Goal: Task Accomplishment & Management: Manage account settings

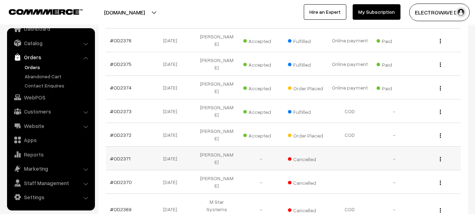
scroll to position [236, 0]
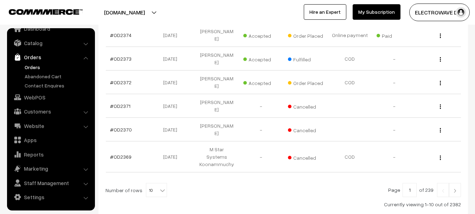
click at [138, 11] on button "[DOMAIN_NAME]" at bounding box center [125, 13] width 90 height 18
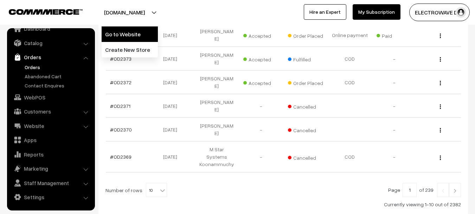
click at [135, 30] on link "Go to Website" at bounding box center [130, 33] width 56 height 15
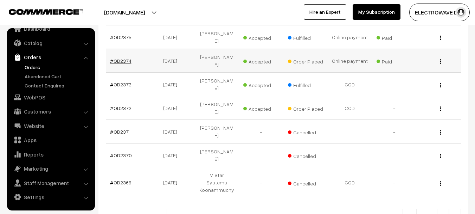
scroll to position [211, 0]
click at [452, 208] on link at bounding box center [455, 215] width 12 height 14
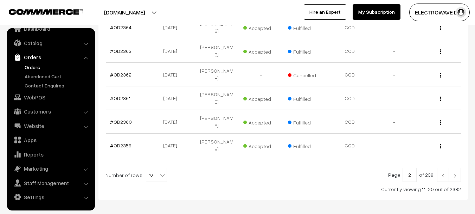
scroll to position [248, 0]
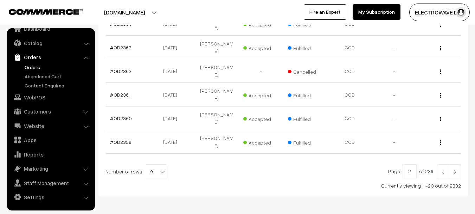
click at [442, 164] on link at bounding box center [443, 171] width 12 height 14
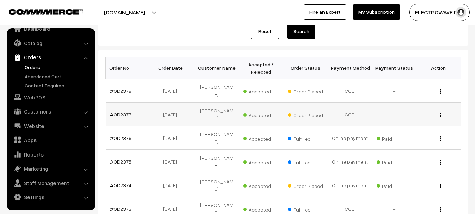
scroll to position [70, 0]
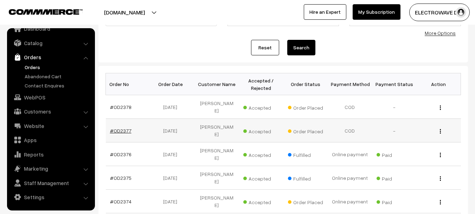
click at [117, 127] on link "#OD2377" at bounding box center [120, 130] width 21 height 6
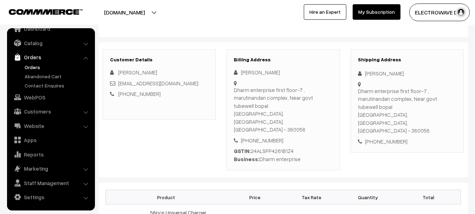
scroll to position [70, 0]
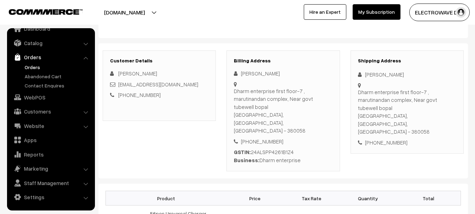
click at [379, 77] on div "Subhashchandra Patel" at bounding box center [407, 74] width 99 height 8
copy div "Subhashchandra"
click at [408, 73] on div "Subhashchandra Patel" at bounding box center [407, 74] width 99 height 8
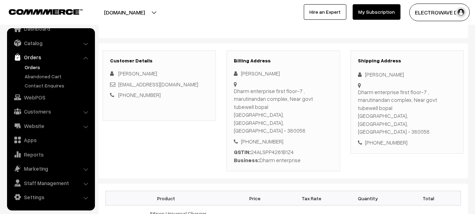
copy div "Patel"
copy link "Hinetcafe01@gmail.com"
drag, startPoint x: 181, startPoint y: 88, endPoint x: 119, endPoint y: 87, distance: 62.3
click at [119, 87] on div "Hinetcafe01@gmail.com" at bounding box center [159, 84] width 99 height 8
click at [380, 138] on div "[PHONE_NUMBER]" at bounding box center [407, 142] width 99 height 8
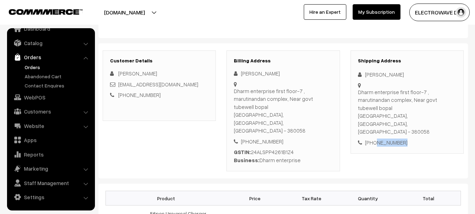
click at [380, 138] on div "[PHONE_NUMBER]" at bounding box center [407, 142] width 99 height 8
copy div "9998484550"
copy div "Subhashchandra Patel Dharm enterprise first floor-7 , marutinandan complex, Nea…"
drag, startPoint x: 365, startPoint y: 74, endPoint x: 439, endPoint y: 97, distance: 77.3
click at [439, 97] on div "Shipping Address Subhashchandra Patel Dharm enterprise first floor-7 , marutina…" at bounding box center [407, 101] width 113 height 103
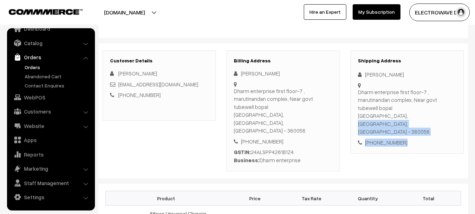
copy div "Ahmedabad, Gujarat, India - 380058 +91 9998484550"
drag, startPoint x: 358, startPoint y: 110, endPoint x: 415, endPoint y: 119, distance: 57.3
click at [415, 119] on div "Shipping Address Subhashchandra Patel Dharm enterprise first floor-7 , marutina…" at bounding box center [407, 101] width 113 height 103
click at [425, 108] on div "Dharm enterprise first floor-7 , marutinandan complex, Near govt tubewell bopal…" at bounding box center [407, 111] width 99 height 47
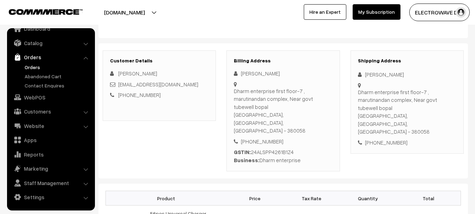
click at [425, 108] on div "Dharm enterprise first floor-7 , marutinandan complex, Near govt tubewell bopal…" at bounding box center [407, 111] width 99 height 47
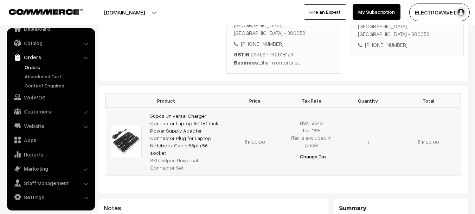
scroll to position [176, 0]
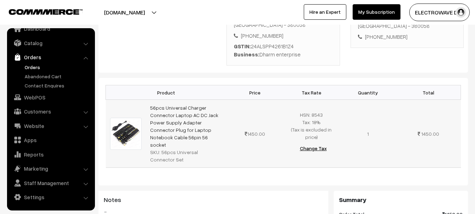
copy link "56pcs Universal Charger Connector Laptop AC DC Jack Power Supply Adapter Connec…"
drag, startPoint x: 184, startPoint y: 112, endPoint x: 149, endPoint y: 79, distance: 48.1
click at [149, 100] on td "56pcs Universal Charger Connector Laptop AC DC Jack Power Supply Adapter Connec…" at bounding box center [186, 134] width 81 height 68
copy div "56pcs Universal Connector Set"
drag, startPoint x: 161, startPoint y: 122, endPoint x: 166, endPoint y: 127, distance: 7.0
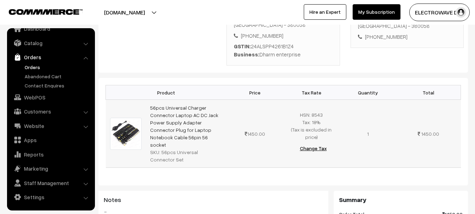
click at [166, 148] on div "SKU: 56pcs Universal Connector Set" at bounding box center [186, 155] width 72 height 15
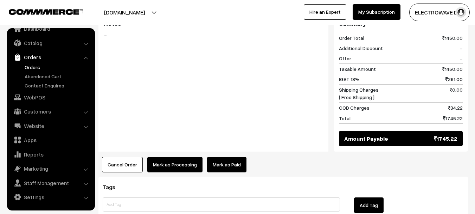
scroll to position [317, 0]
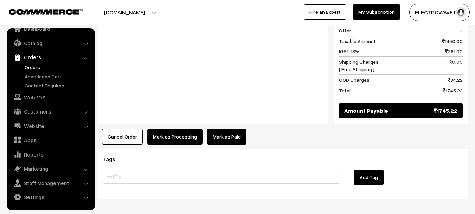
click at [180, 129] on button "Mark as Processing" at bounding box center [174, 136] width 55 height 15
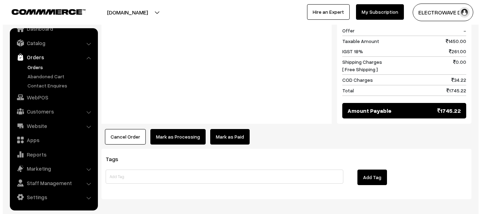
scroll to position [373, 0]
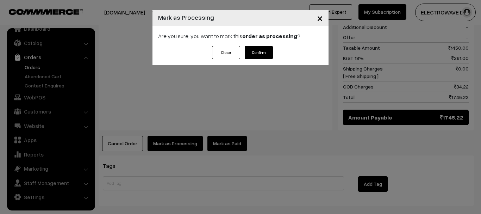
click at [252, 49] on button "Confirm" at bounding box center [259, 52] width 28 height 13
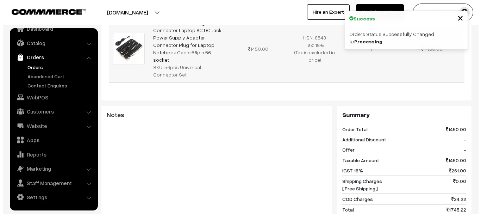
scroll to position [317, 0]
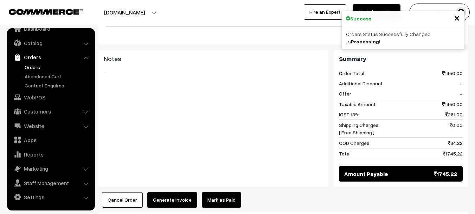
click at [174, 192] on button "Generate Invoice" at bounding box center [172, 199] width 50 height 15
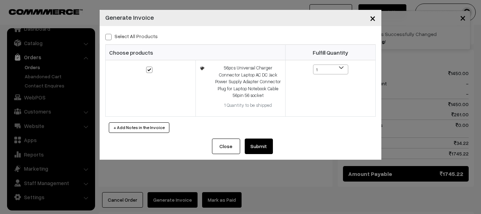
click at [265, 149] on button "Submit" at bounding box center [259, 145] width 28 height 15
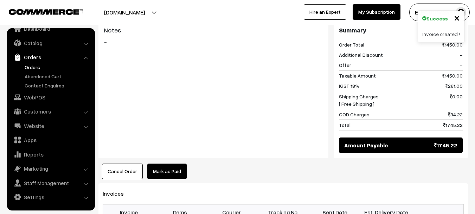
scroll to position [387, 0]
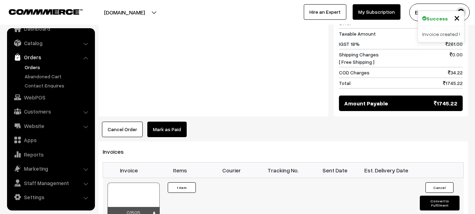
click at [143, 182] on div at bounding box center [134, 199] width 52 height 35
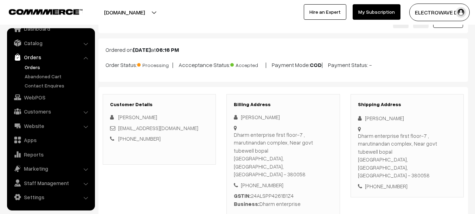
scroll to position [0, 0]
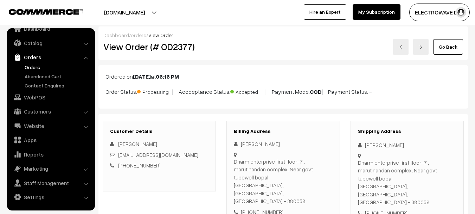
click at [184, 45] on h2 "View Order (# OD2377)" at bounding box center [159, 46] width 113 height 11
copy h2 "OD2377"
click at [184, 45] on h2 "View Order (# OD2377)" at bounding box center [159, 46] width 113 height 11
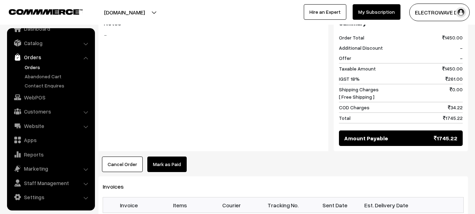
scroll to position [352, 0]
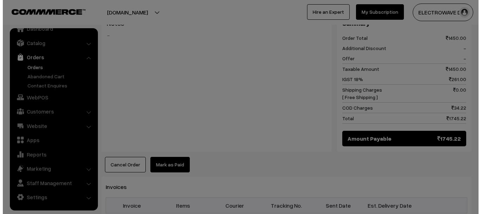
scroll to position [344, 0]
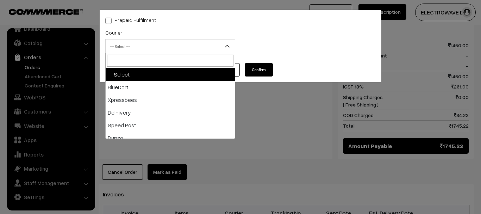
click at [146, 52] on span "-- Select --" at bounding box center [170, 46] width 130 height 14
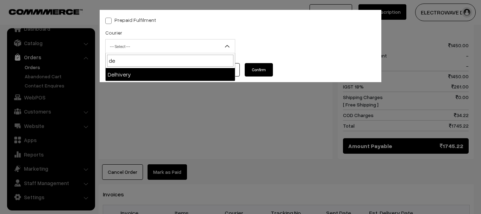
type input "de"
select select "4"
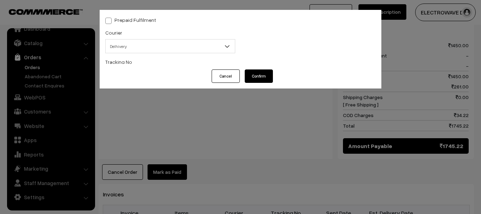
click at [140, 74] on input "text" at bounding box center [170, 75] width 130 height 14
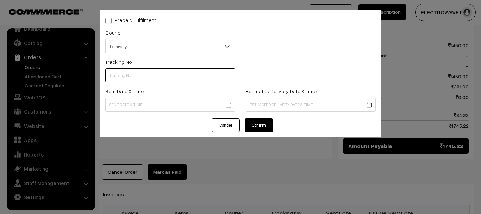
paste input "22679034082380"
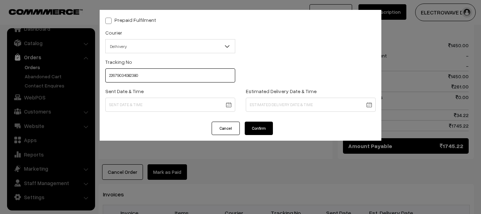
type input "22679034082380"
click at [226, 117] on div "Prepaid Fulfilment Courier -- Select -- BlueDart Xpressbees Delhivery Speed Pos…" at bounding box center [240, 66] width 281 height 112
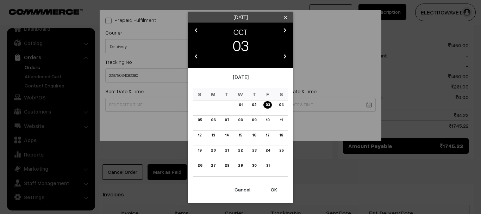
click at [226, 107] on body "Thank you for showing interest. Our team will call you shortly. Close dhruvpro.…" at bounding box center [240, 56] width 481 height 801
click at [265, 179] on div "October 2025 S M T W T F S 01 02 03 04 05 06 07 08 09 10 11 12 13 14 15 16 17 1…" at bounding box center [241, 125] width 106 height 114
click at [272, 195] on button "OK" at bounding box center [274, 189] width 28 height 15
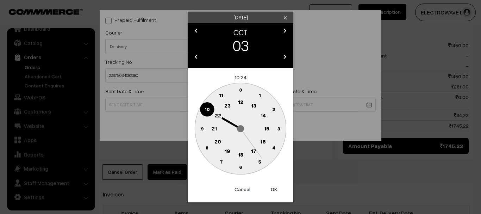
click at [272, 195] on button "OK" at bounding box center [274, 188] width 28 height 15
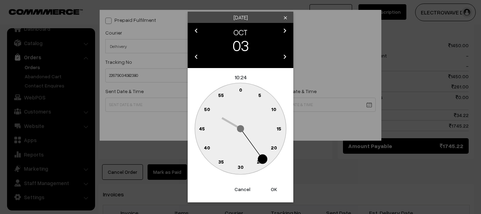
click at [272, 191] on button "OK" at bounding box center [274, 188] width 28 height 15
type input "03-10-2025 10:24"
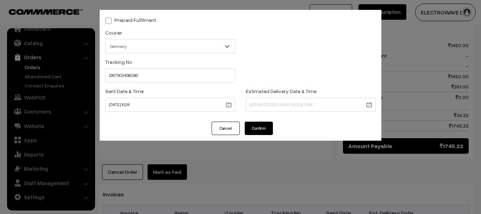
click at [282, 102] on body "Thank you for showing interest. Our team will call you shortly. Close dhruvpro.…" at bounding box center [240, 56] width 481 height 801
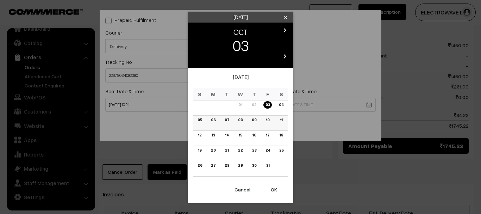
click at [239, 120] on link "08" at bounding box center [240, 119] width 9 height 7
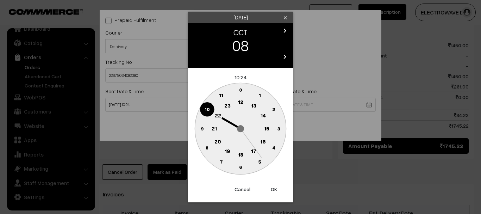
click at [277, 188] on button "OK" at bounding box center [274, 188] width 28 height 15
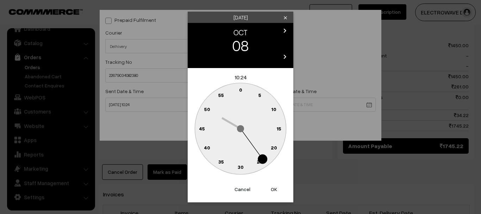
click at [277, 188] on button "OK" at bounding box center [274, 188] width 28 height 15
type input "08-10-2025 10:24"
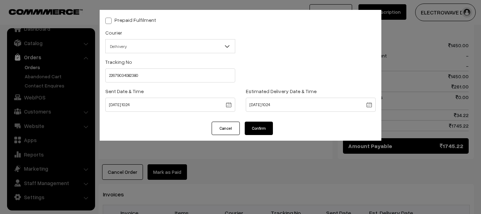
click at [267, 126] on button "Confirm" at bounding box center [259, 127] width 28 height 13
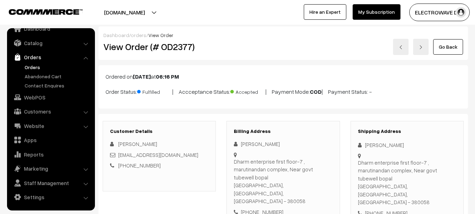
click at [379, 209] on div "[PHONE_NUMBER]" at bounding box center [407, 213] width 99 height 8
copy div "[PHONE_NUMBER]"
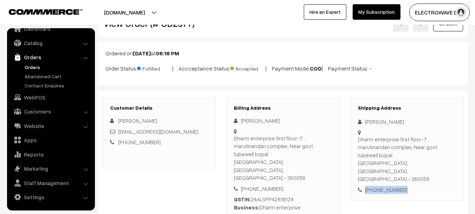
scroll to position [35, 0]
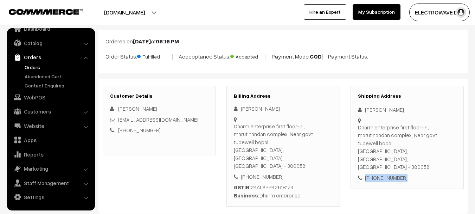
click at [34, 69] on link "Orders" at bounding box center [58, 66] width 70 height 7
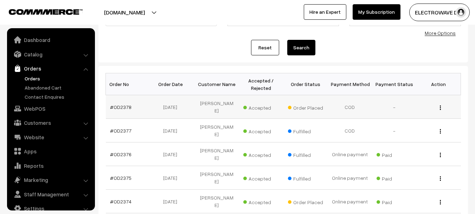
scroll to position [11, 0]
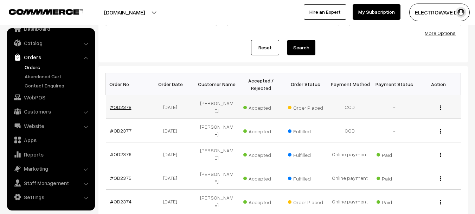
click at [120, 104] on link "#OD2378" at bounding box center [120, 107] width 21 height 6
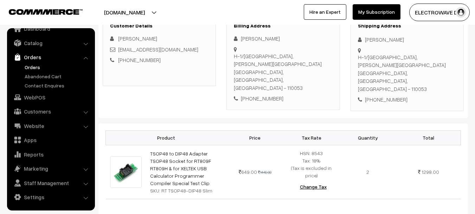
scroll to position [106, 0]
click at [369, 40] on div "[PERSON_NAME]" at bounding box center [407, 39] width 99 height 8
copy div "a"
click at [369, 40] on div "[PERSON_NAME]" at bounding box center [407, 39] width 99 height 8
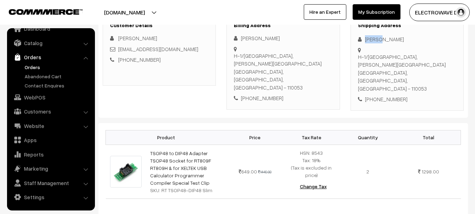
click at [369, 40] on div "[PERSON_NAME]" at bounding box center [407, 39] width 99 height 8
click at [385, 40] on div "[PERSON_NAME]" at bounding box center [407, 39] width 99 height 8
copy div "Arafat"
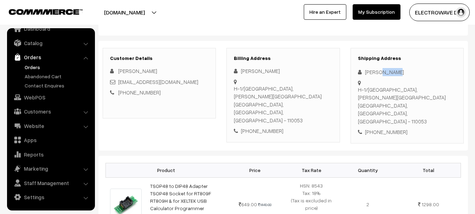
scroll to position [70, 0]
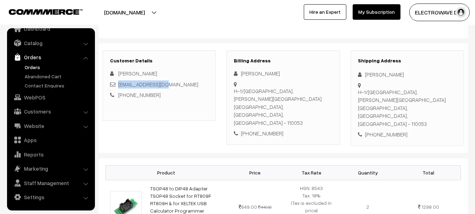
copy link "ecsyasir@gmail.com"
drag, startPoint x: 175, startPoint y: 84, endPoint x: 120, endPoint y: 81, distance: 55.0
click at [120, 82] on div "ecsyasir@gmail.com" at bounding box center [159, 84] width 99 height 8
click at [386, 131] on div "Shipping Address Yasir Arafat H-1/224 First Floor New Seelampur Gurudwara Road …" at bounding box center [407, 97] width 113 height 95
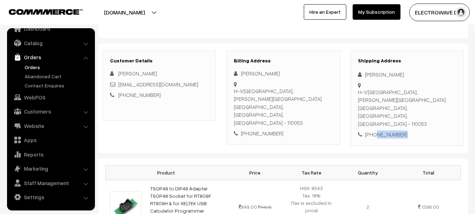
copy div "9313732488"
copy div "Yasir Arafat H-1/224 First Floor New Seelampur Gurudwara Road Agarbatti Market,…"
drag, startPoint x: 365, startPoint y: 73, endPoint x: 370, endPoint y: 108, distance: 34.8
click at [370, 108] on div "Shipping Address Yasir Arafat H-1/224 First Floor New Seelampur Gurudwara Road …" at bounding box center [407, 97] width 113 height 95
copy div "Delhi, Delhi, India - 110053 +91 9313732488"
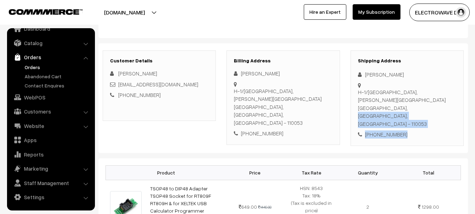
drag, startPoint x: 358, startPoint y: 114, endPoint x: 410, endPoint y: 125, distance: 52.7
click at [410, 125] on div "Shipping Address Yasir Arafat H-1/224 First Floor New Seelampur Gurudwara Road …" at bounding box center [407, 97] width 113 height 95
copy div "Delhi, Delhi, India - 110053 +91 9313732488"
click at [407, 119] on div "H-1/224 First Floor New Seelampur Gurudwara Road Agarbatti Market, Satyam GYM D…" at bounding box center [407, 108] width 99 height 40
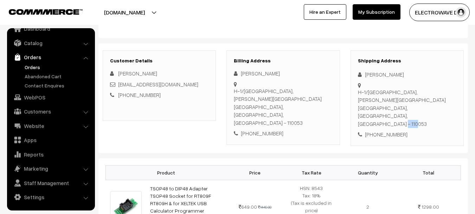
click at [407, 119] on div "H-1/224 First Floor New Seelampur Gurudwara Road Agarbatti Market, Satyam GYM D…" at bounding box center [407, 108] width 99 height 40
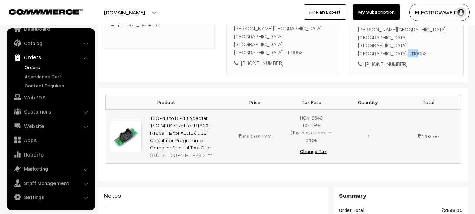
scroll to position [0, 0]
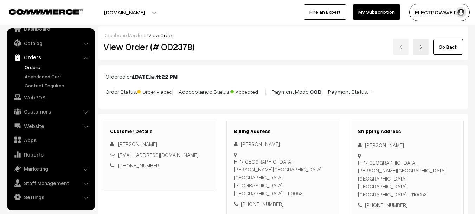
click at [183, 44] on h2 "View Order (# OD2378)" at bounding box center [159, 46] width 113 height 11
copy h2 "OD2378"
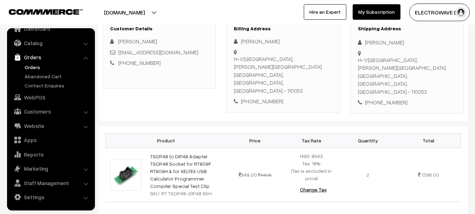
scroll to position [141, 0]
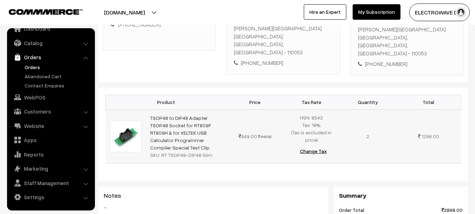
copy tr "TSOP48 to DIP48 Adapter TSOP48 Socket for RT809F RT809H & for XELTEK USB Calcul…"
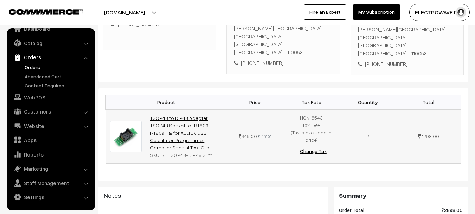
copy link "TSOP48 to DIP48 Adapter TSOP48 Socket for RT809F RT809H & for XELTEK USB Calcul…"
drag, startPoint x: 163, startPoint y: 140, endPoint x: 150, endPoint y: 109, distance: 33.1
click at [150, 109] on td "TSOP48 to DIP48 Adapter TSOP48 Socket for RT809F RT809H & for XELTEK USB Calcul…" at bounding box center [186, 136] width 81 height 54
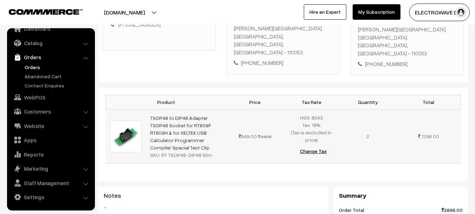
drag, startPoint x: 160, startPoint y: 147, endPoint x: 222, endPoint y: 148, distance: 61.9
click at [222, 151] on div "SKU: RT TSOP48-DIP48 Slim" at bounding box center [186, 154] width 72 height 7
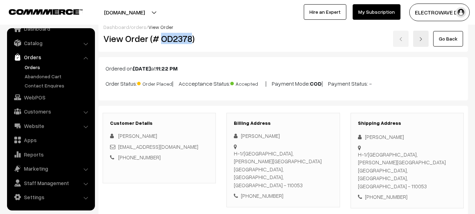
scroll to position [0, 0]
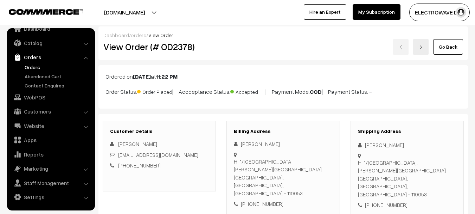
click at [177, 49] on h2 "View Order (# OD2378)" at bounding box center [159, 46] width 113 height 11
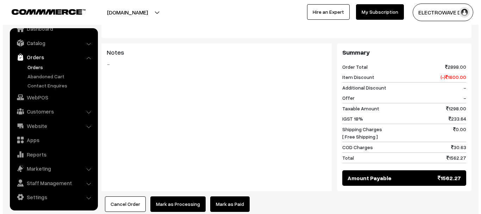
scroll to position [374, 0]
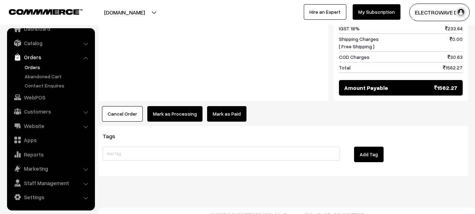
click at [180, 109] on button "Mark as Processing" at bounding box center [174, 113] width 55 height 15
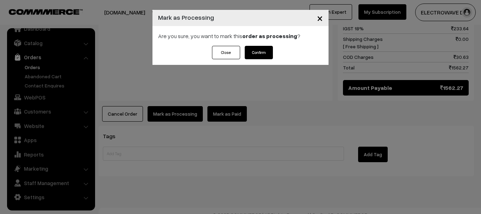
click at [267, 51] on button "Confirm" at bounding box center [259, 52] width 28 height 13
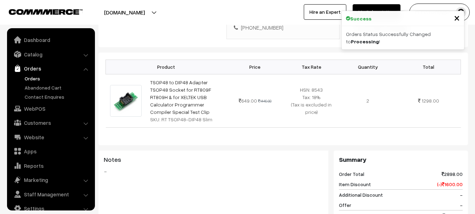
scroll to position [11, 0]
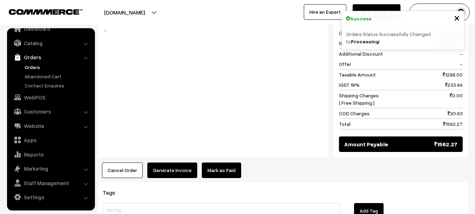
click at [168, 162] on button "Generate Invoice" at bounding box center [172, 169] width 50 height 15
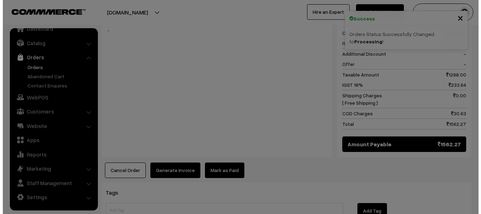
scroll to position [309, 0]
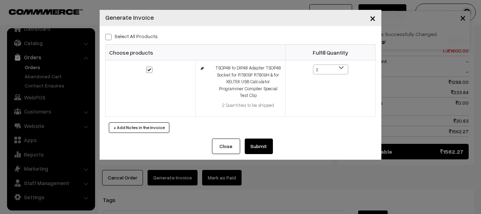
click at [267, 142] on button "Submit" at bounding box center [259, 145] width 28 height 15
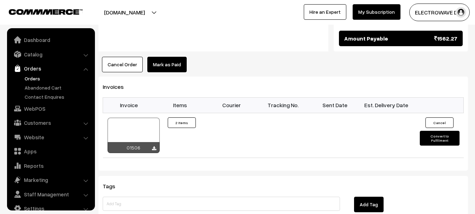
scroll to position [11, 0]
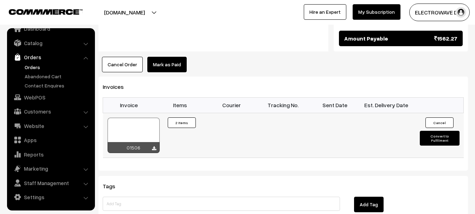
click at [149, 119] on div at bounding box center [134, 135] width 52 height 35
click at [426, 131] on button "Convert to Fulfilment" at bounding box center [440, 138] width 40 height 15
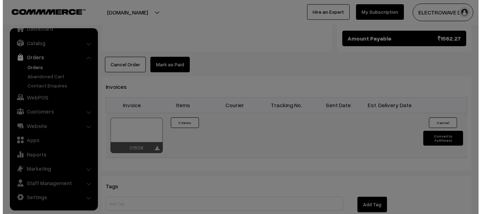
scroll to position [415, 0]
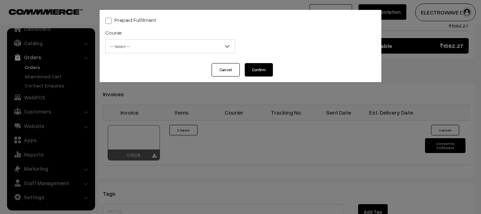
click at [186, 47] on span "-- Select --" at bounding box center [170, 46] width 129 height 12
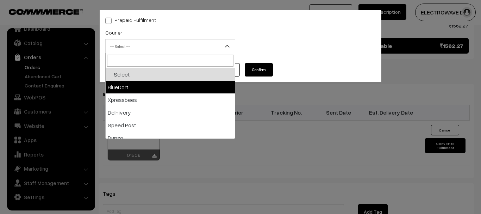
select select "2"
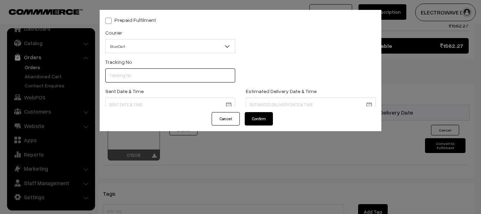
click at [169, 81] on input "text" at bounding box center [170, 75] width 130 height 14
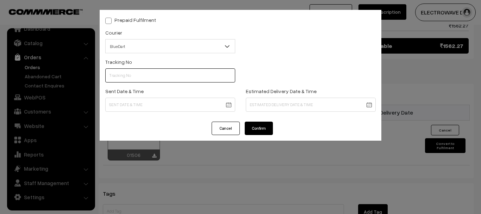
paste input "78031835092"
type input "78031835092"
click at [207, 95] on div "Sent Date & Time" at bounding box center [170, 99] width 130 height 25
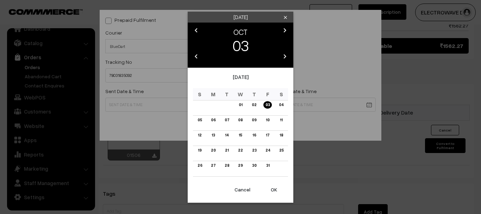
click at [273, 190] on button "OK" at bounding box center [274, 189] width 28 height 15
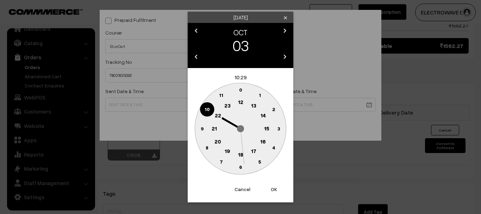
click at [273, 190] on button "OK" at bounding box center [274, 188] width 28 height 15
type input "03-10-2025 10:29"
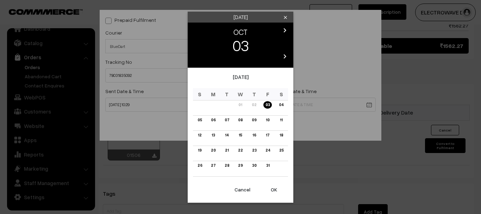
click at [285, 30] on icon "chevron_right" at bounding box center [284, 30] width 8 height 8
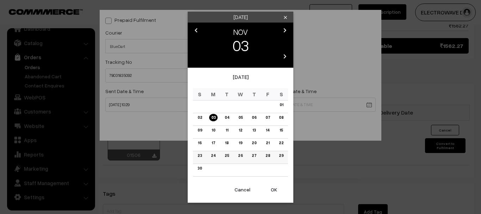
drag, startPoint x: 253, startPoint y: 117, endPoint x: 267, endPoint y: 161, distance: 46.7
click at [253, 118] on link "06" at bounding box center [253, 117] width 9 height 7
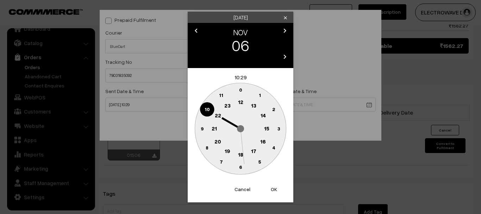
click at [272, 190] on button "OK" at bounding box center [274, 188] width 28 height 15
type input "06-11-2025 10:29"
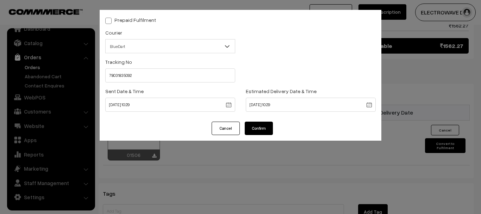
click at [262, 129] on button "Confirm" at bounding box center [259, 127] width 28 height 13
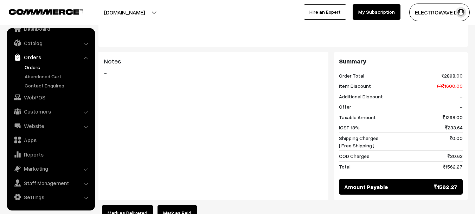
scroll to position [98, 0]
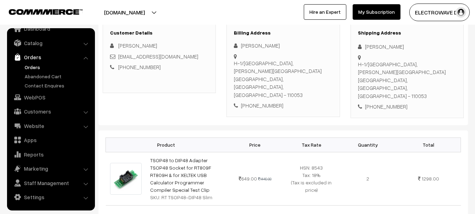
click at [391, 102] on div "+91 9313732488" at bounding box center [407, 106] width 99 height 8
copy div "+91 9313732488"
click at [35, 64] on link "Orders" at bounding box center [58, 66] width 70 height 7
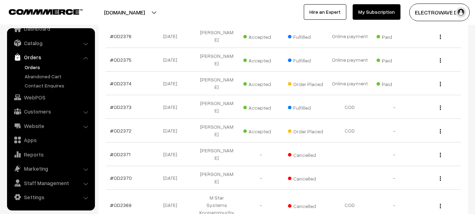
scroll to position [176, 0]
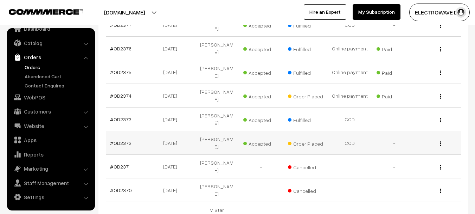
click at [133, 131] on td "#OD2372" at bounding box center [128, 143] width 44 height 24
click at [117, 140] on link "#OD2372" at bounding box center [120, 143] width 21 height 6
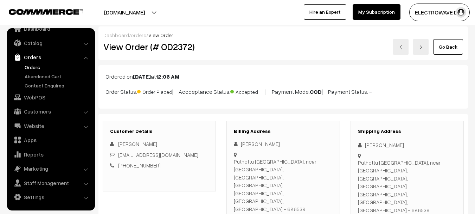
click at [171, 43] on h2 "View Order (# OD2372)" at bounding box center [159, 46] width 113 height 11
copy h2 "OD2372"
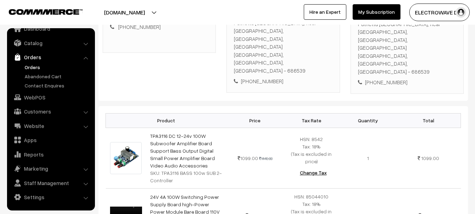
scroll to position [176, 0]
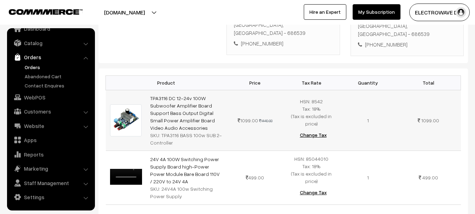
drag, startPoint x: 161, startPoint y: 104, endPoint x: 170, endPoint y: 108, distance: 9.8
click at [170, 131] on div "SKU: TPA3116 BASS 100w SUB 2-Controller" at bounding box center [186, 138] width 72 height 15
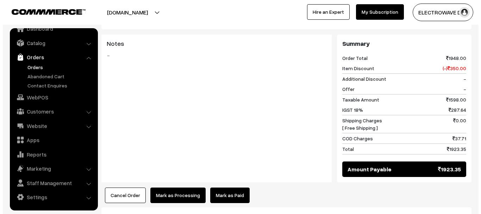
scroll to position [387, 0]
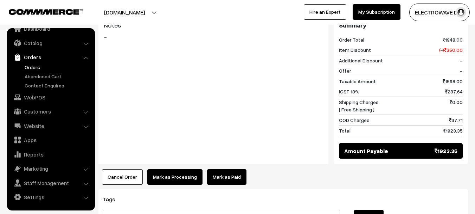
click at [126, 169] on button "Cancel Order" at bounding box center [122, 176] width 41 height 15
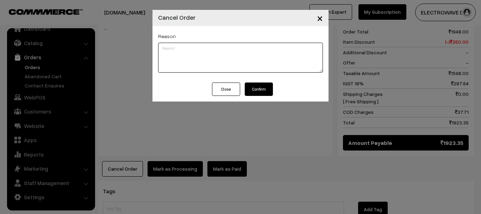
click at [249, 67] on textarea at bounding box center [240, 58] width 165 height 30
type textarea "canceld"
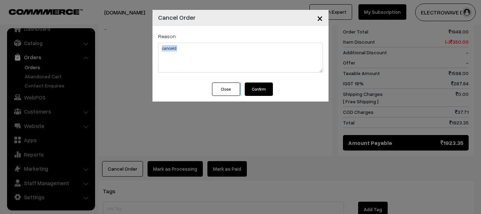
click at [257, 82] on div "× Cancel Order Reason canceld Close Confirm" at bounding box center [240, 55] width 176 height 91
click at [258, 83] on button "Confirm" at bounding box center [259, 88] width 28 height 13
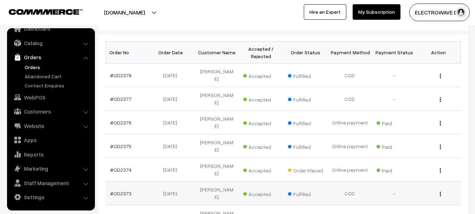
scroll to position [106, 0]
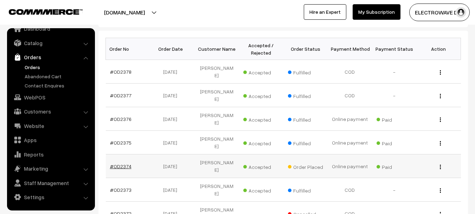
click at [117, 163] on link "#OD2374" at bounding box center [120, 166] width 21 height 6
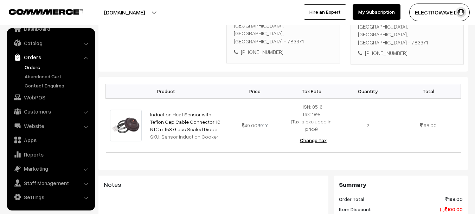
scroll to position [35, 0]
